Goal: Information Seeking & Learning: Learn about a topic

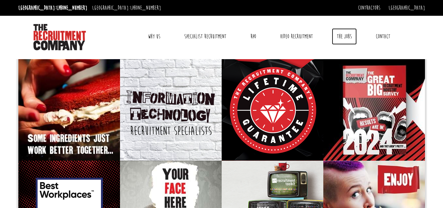
click at [346, 33] on link "The Jobs" at bounding box center [344, 36] width 25 height 16
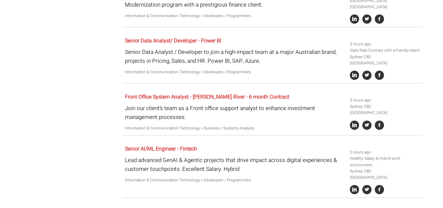
scroll to position [272, 0]
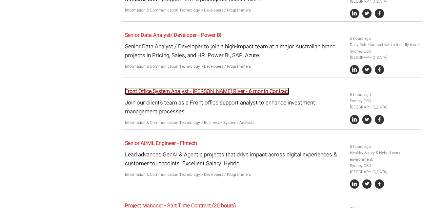
click at [246, 87] on link "Front Office System Analyst - Charles River - 6 month Contract" at bounding box center [207, 91] width 164 height 8
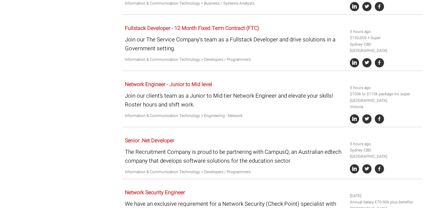
scroll to position [570, 0]
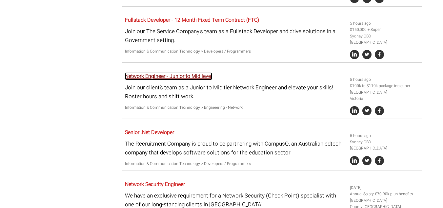
click at [193, 72] on link "Network Engineer - Junior to Mid level" at bounding box center [168, 76] width 87 height 8
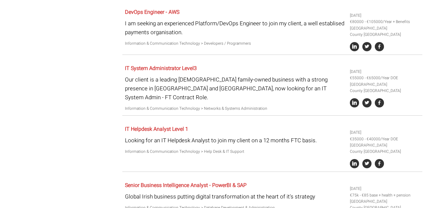
scroll to position [1198, 0]
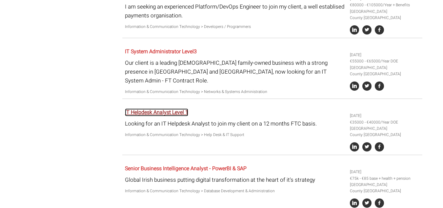
click at [162, 108] on link "IT Helpdesk Analyst Level 1" at bounding box center [156, 112] width 63 height 8
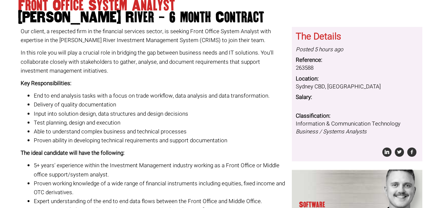
scroll to position [70, 0]
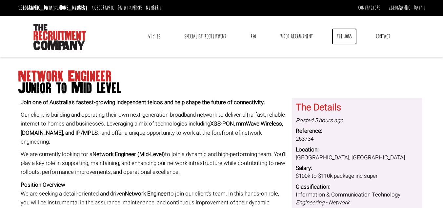
click at [342, 33] on link "The Jobs" at bounding box center [344, 36] width 25 height 16
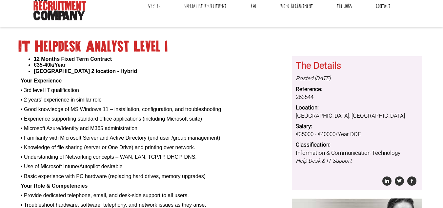
scroll to position [158, 0]
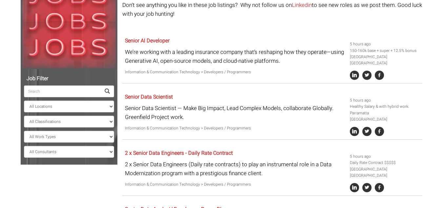
scroll to position [104, 0]
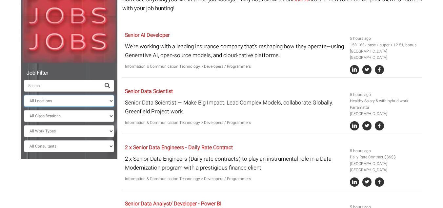
click at [79, 103] on select "All Locations Sydney Melbourne Ireland Sydney CBD Parramatta Circular Quay Nort…" at bounding box center [69, 101] width 90 height 12
click at [24, 95] on select "All Locations Sydney Melbourne Ireland Sydney CBD Parramatta Circular Quay Nort…" at bounding box center [69, 101] width 90 height 12
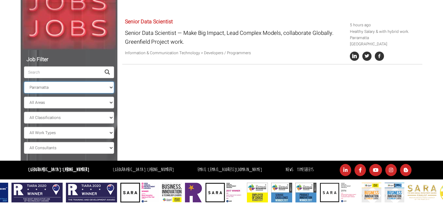
scroll to position [118, 0]
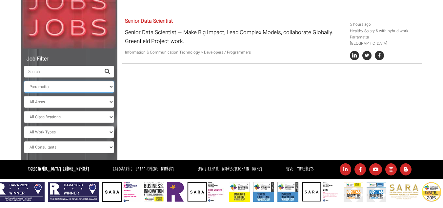
click at [103, 84] on select "All Locations Sydney Melbourne Ireland Sydney CBD Parramatta Circular Quay Nort…" at bounding box center [69, 87] width 90 height 12
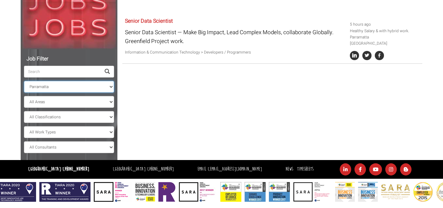
select select "Sydney CBD"
click at [24, 81] on select "All Locations Sydney Melbourne Ireland Sydney CBD Parramatta Circular Quay Nort…" at bounding box center [69, 87] width 90 height 12
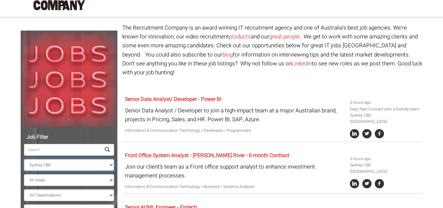
scroll to position [38, 0]
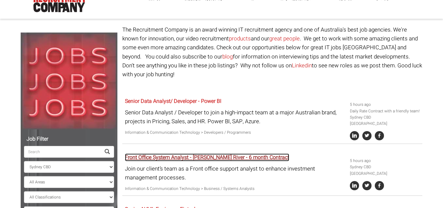
click at [252, 153] on link "Front Office System Analyst - Charles River - 6 month Contract" at bounding box center [207, 157] width 164 height 8
